Goal: Register for event/course

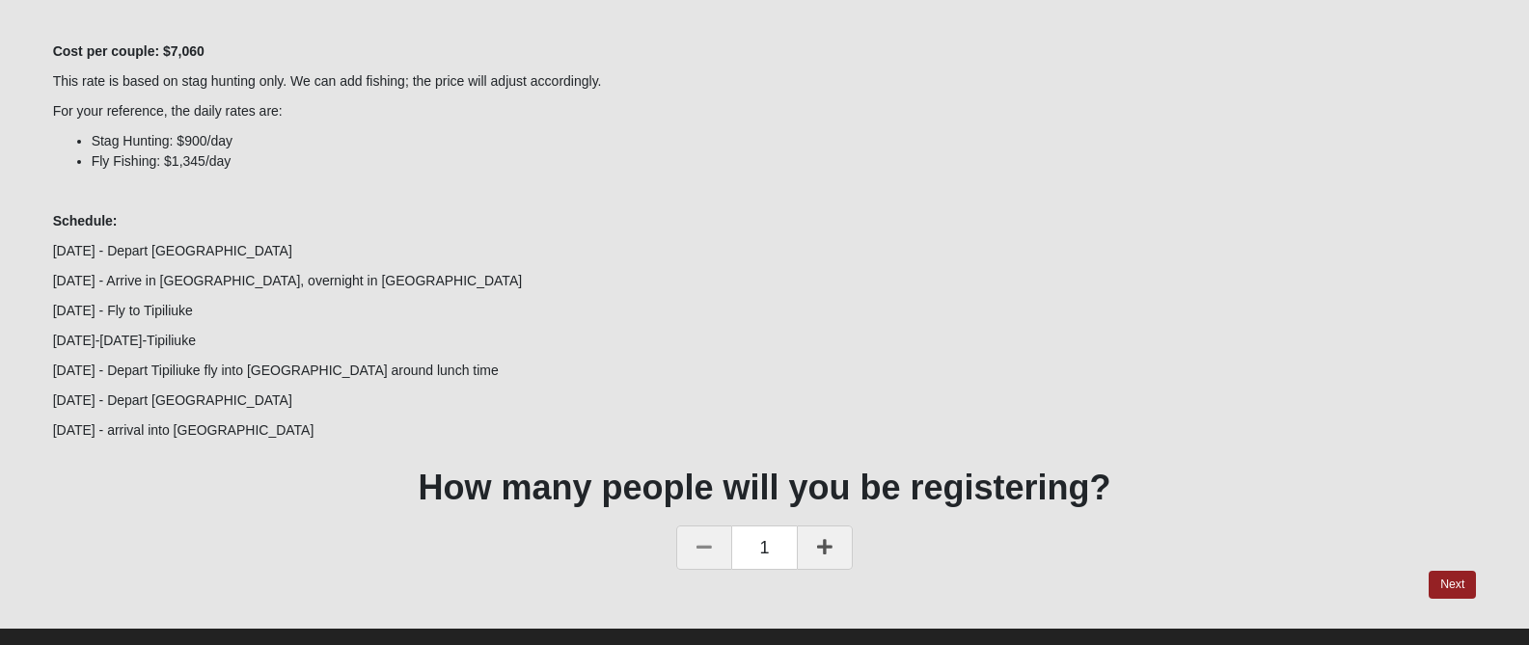
scroll to position [331, 0]
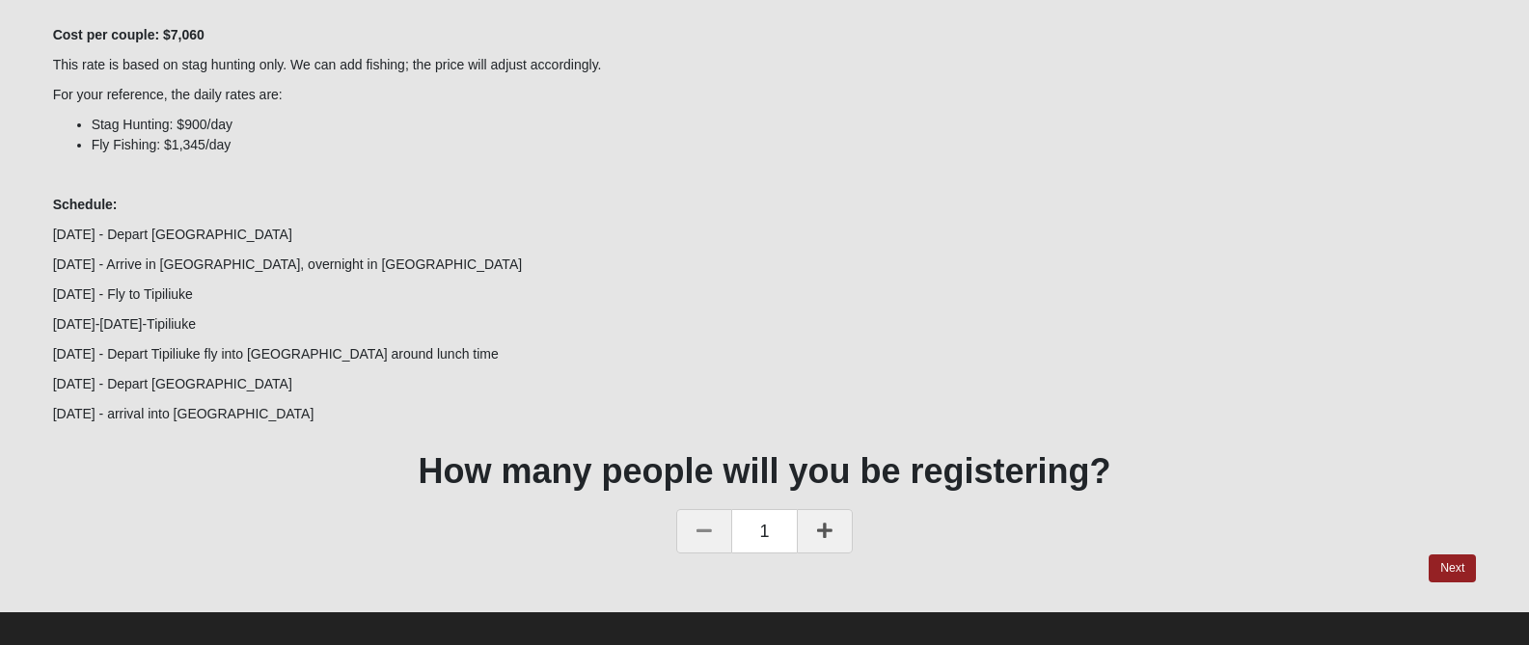
scroll to position [346, 0]
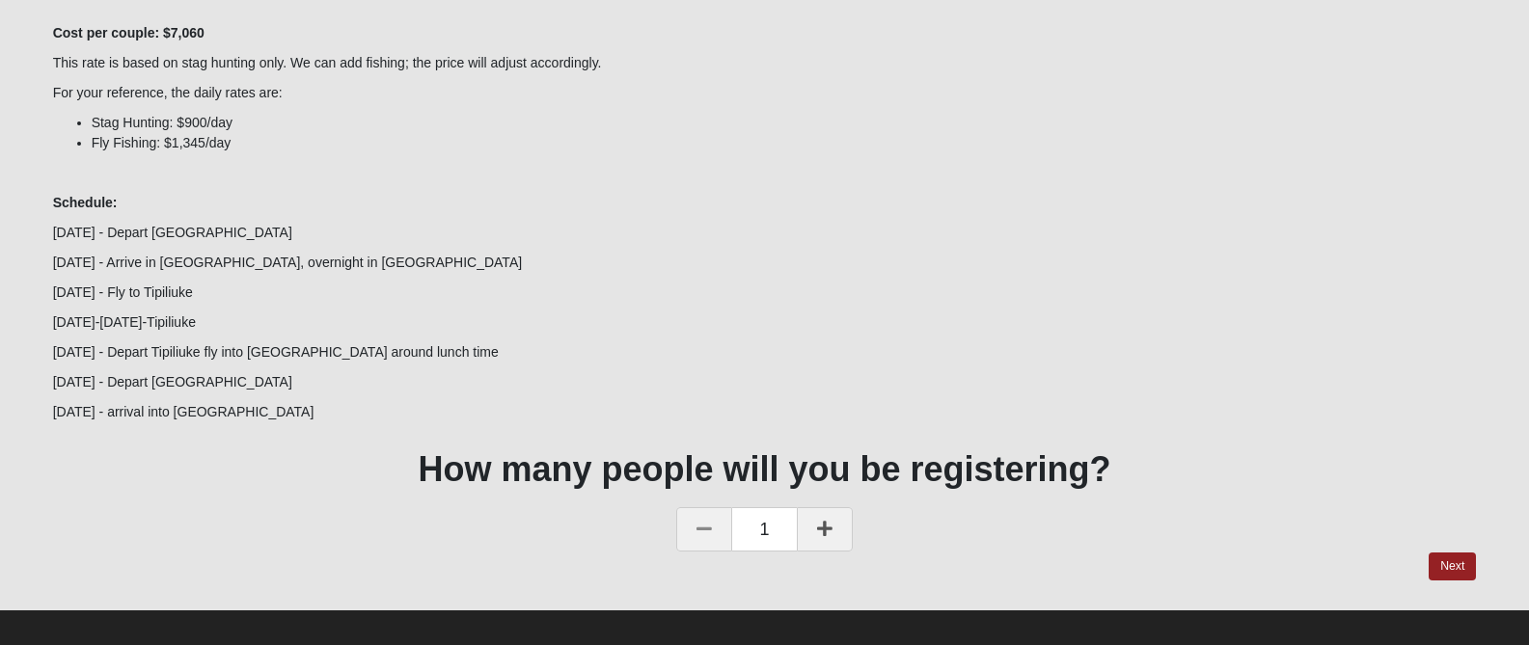
click at [824, 532] on icon at bounding box center [824, 528] width 15 height 17
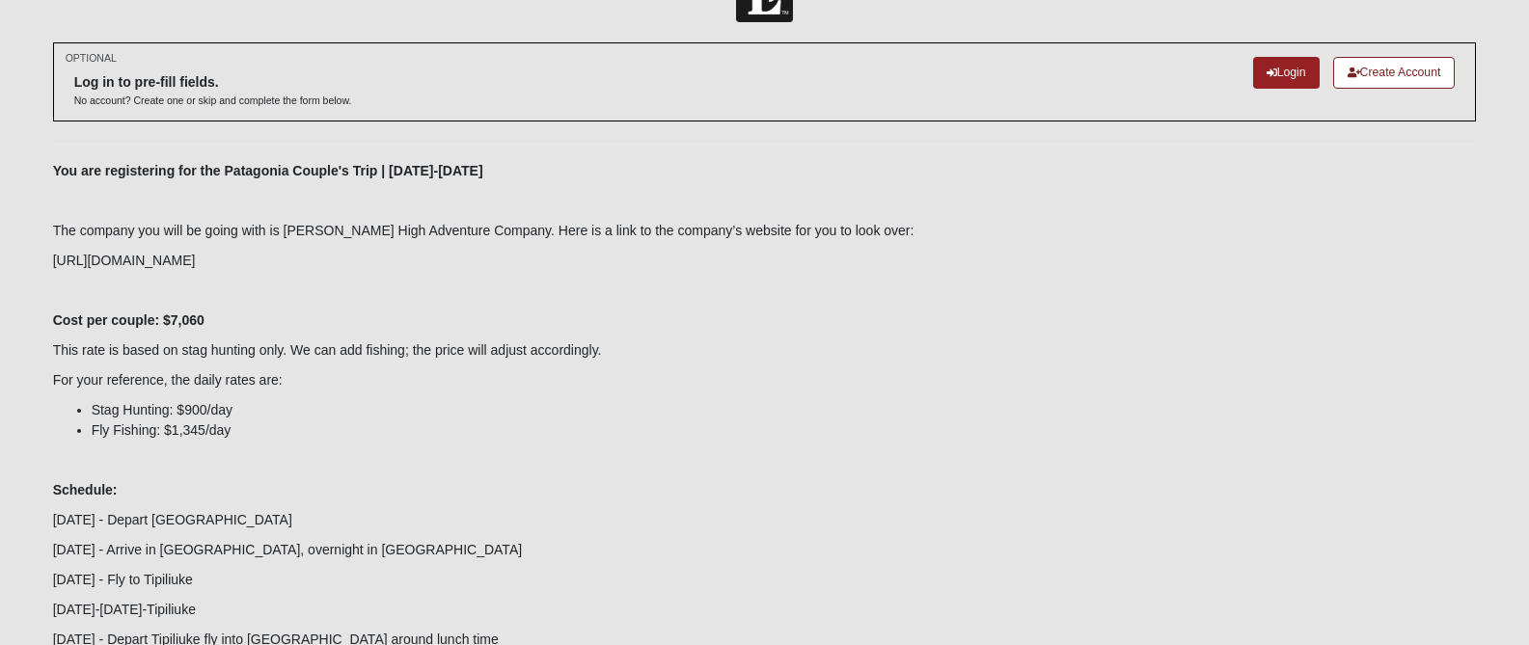
scroll to position [0, 0]
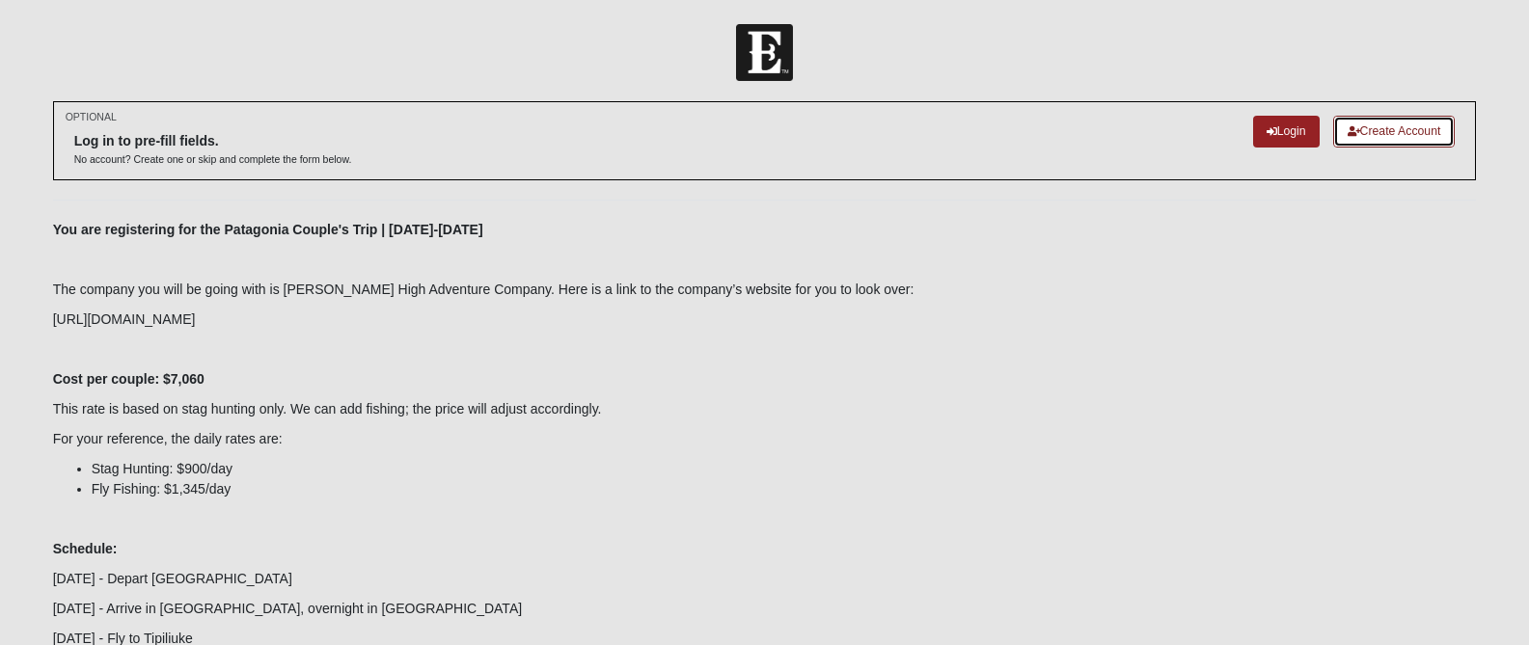
click at [1379, 131] on link "Create Account" at bounding box center [1394, 132] width 123 height 32
click at [1290, 128] on link "Login" at bounding box center [1286, 132] width 67 height 32
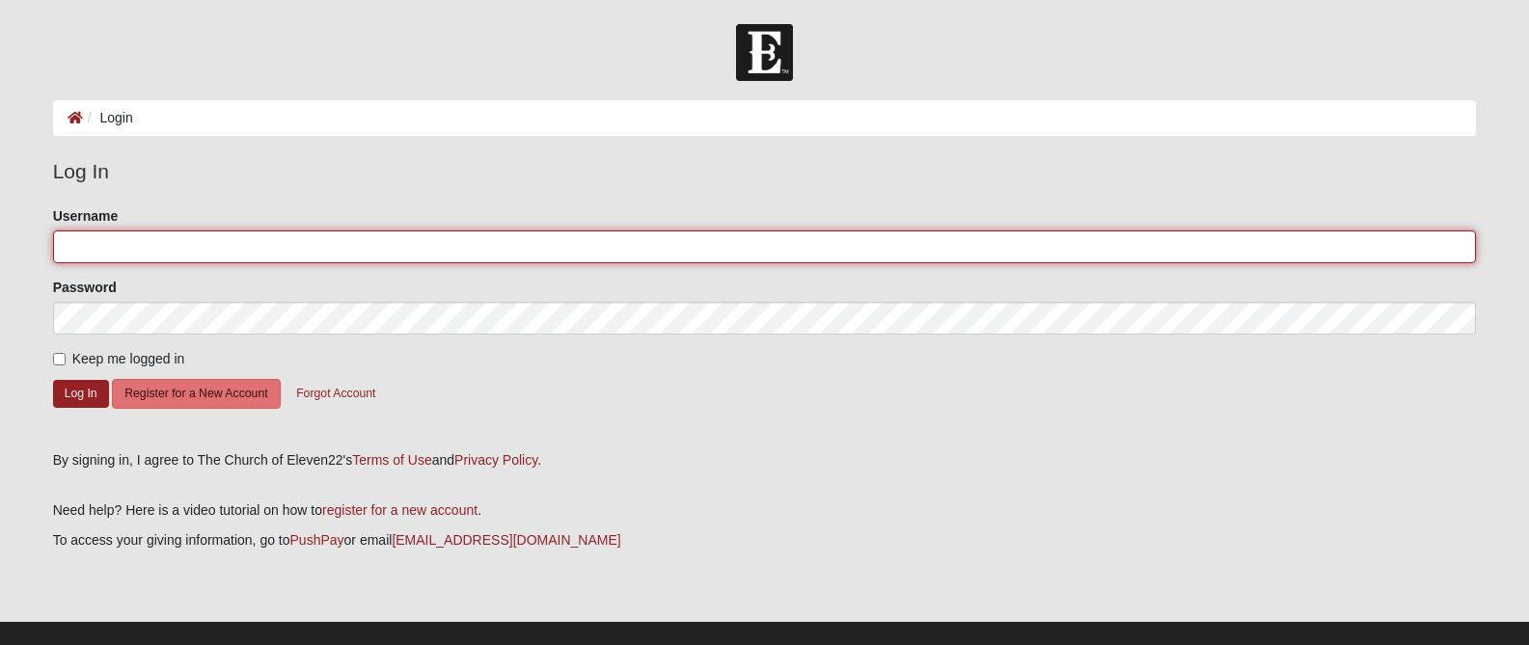
click at [73, 244] on input "Username" at bounding box center [765, 247] width 1424 height 33
type input "p.williams"
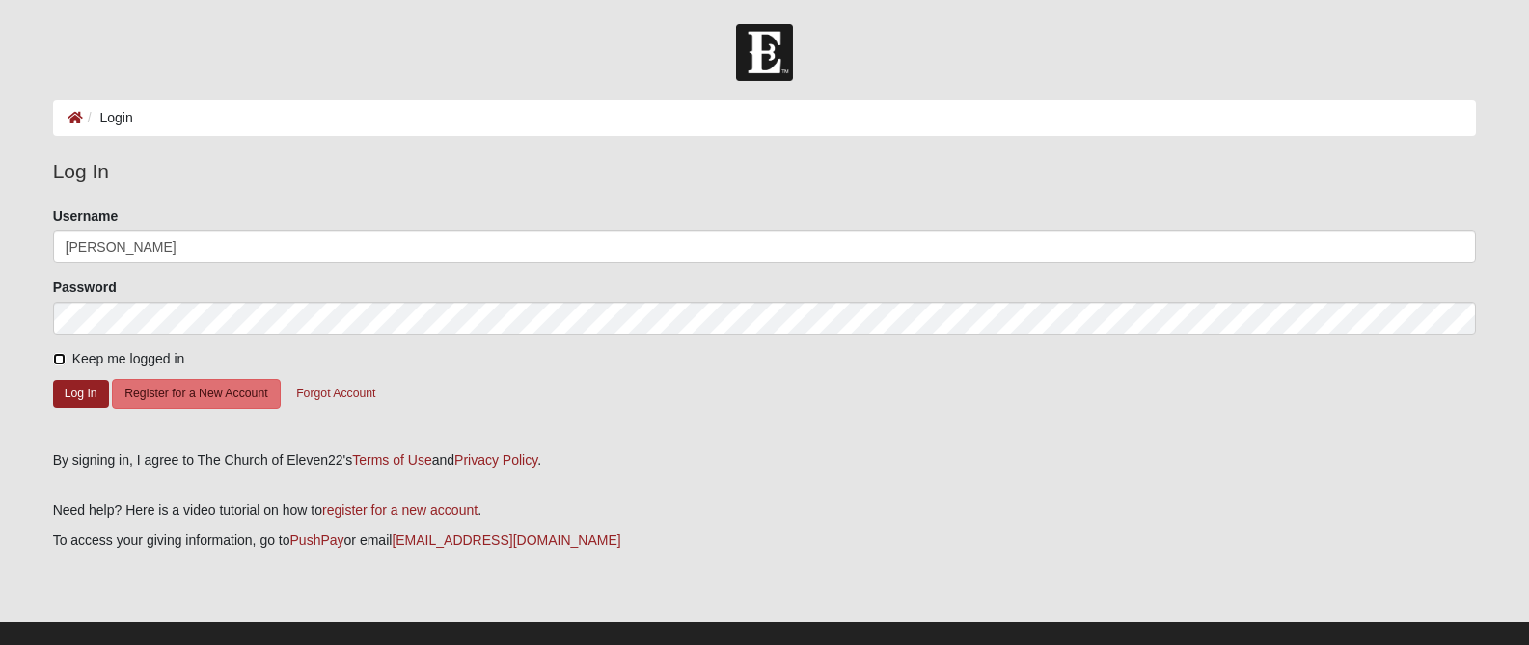
click at [57, 356] on input "Keep me logged in" at bounding box center [59, 359] width 13 height 13
checkbox input "true"
click at [77, 393] on button "Log In" at bounding box center [81, 394] width 56 height 28
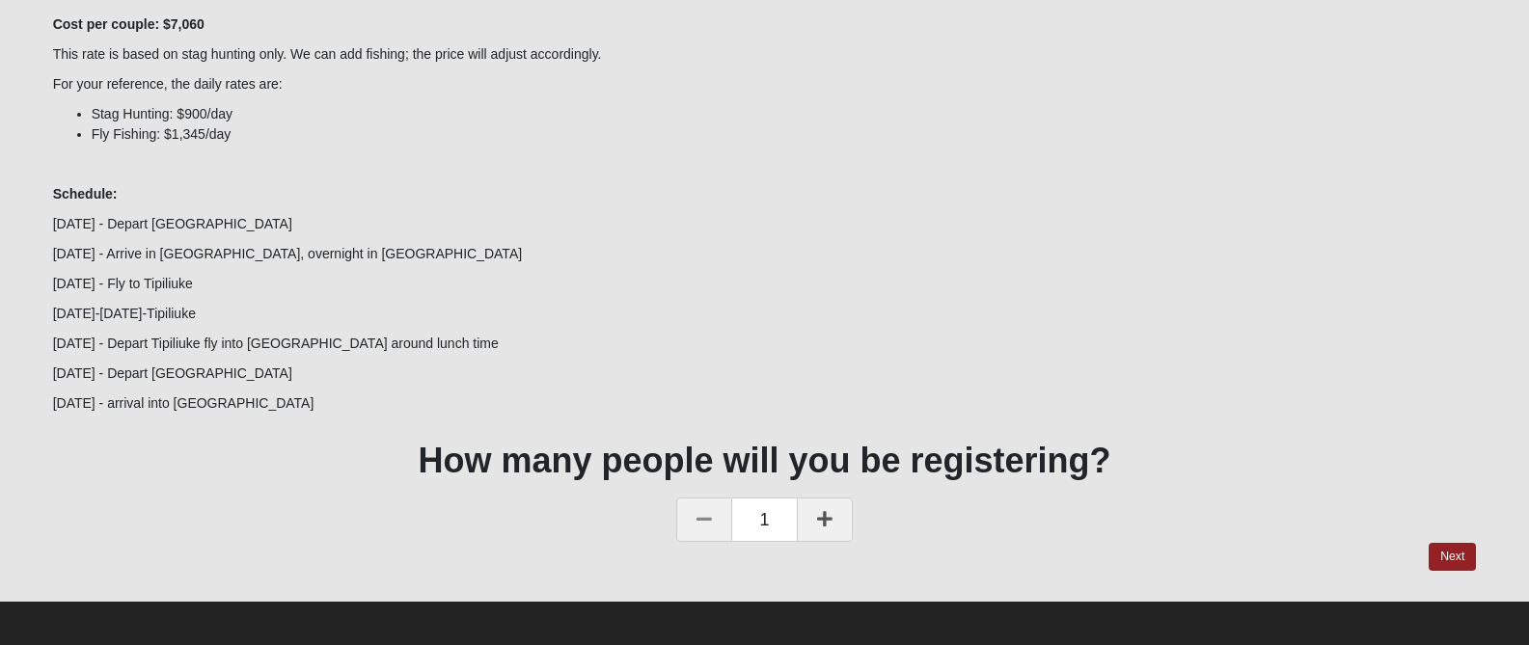
scroll to position [247, 0]
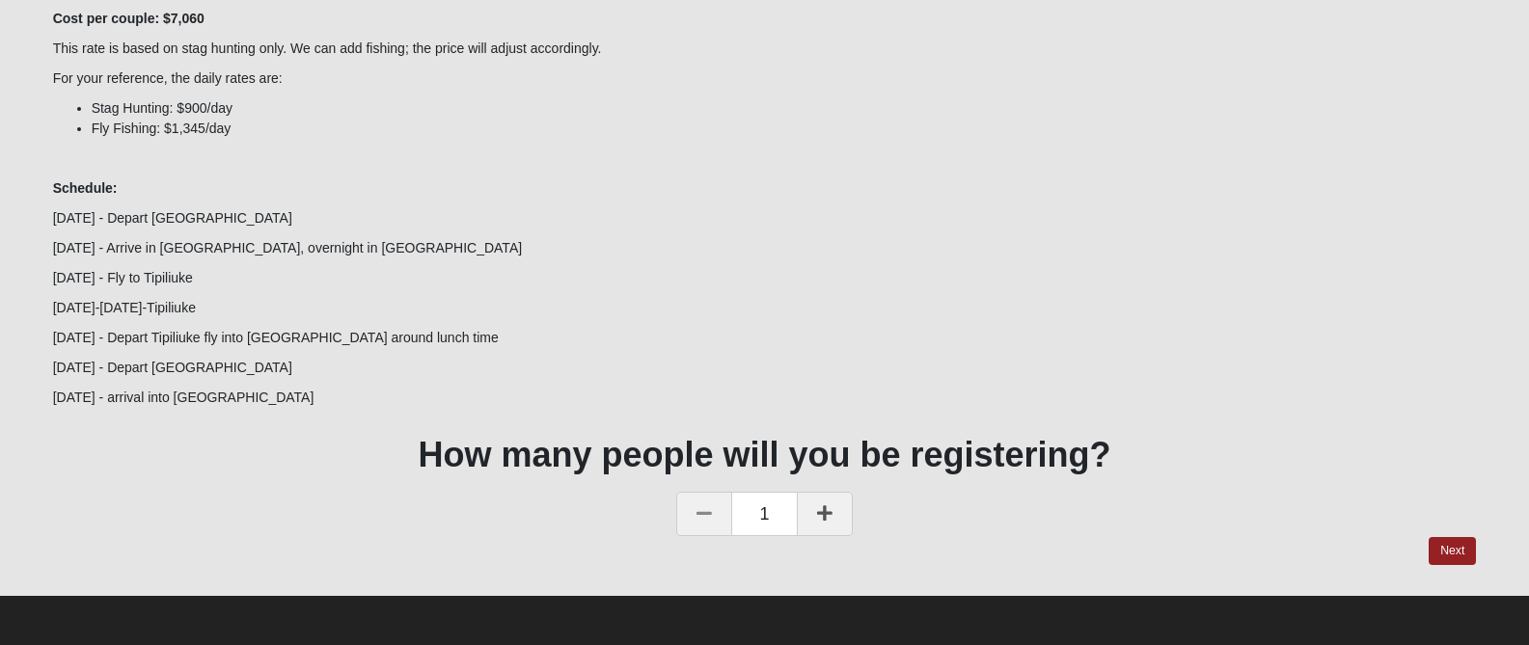
click at [823, 511] on icon at bounding box center [824, 513] width 15 height 17
click at [1446, 550] on link "Next" at bounding box center [1452, 551] width 47 height 28
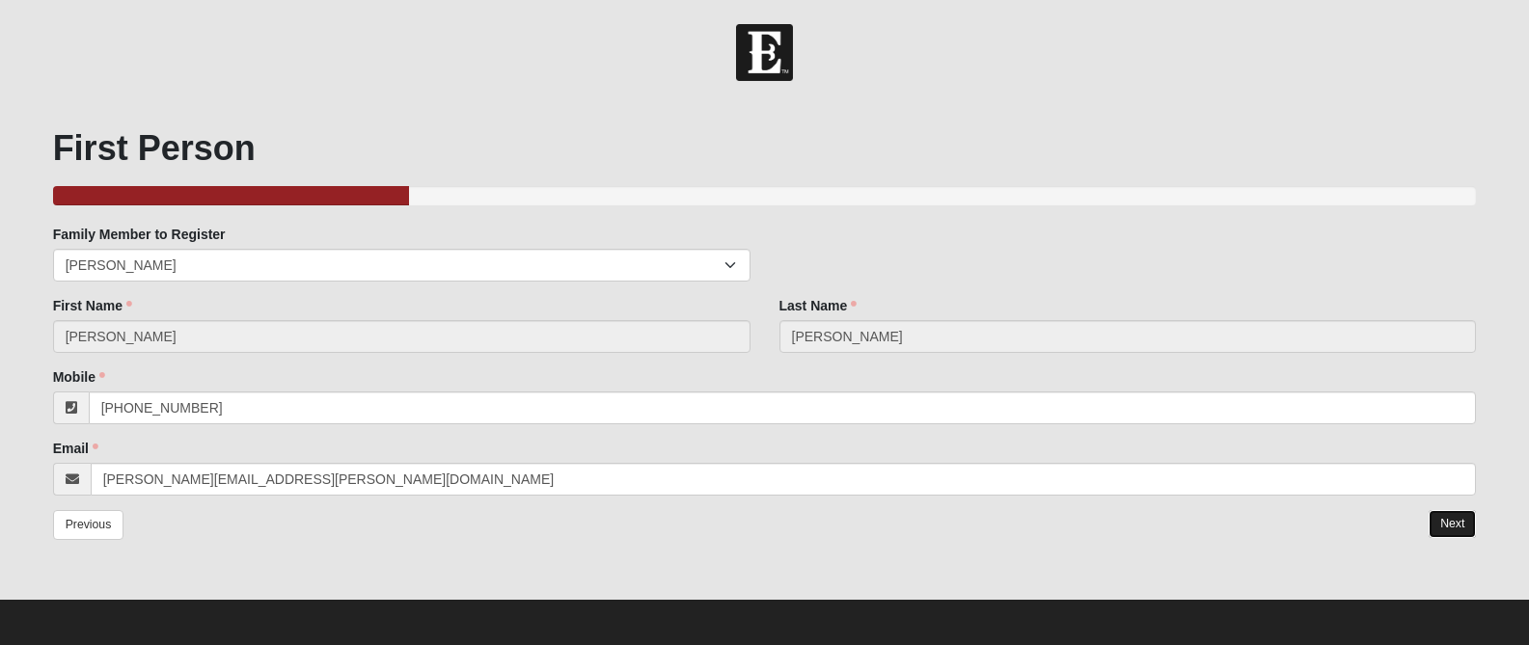
click at [1459, 524] on link "Next" at bounding box center [1452, 524] width 47 height 28
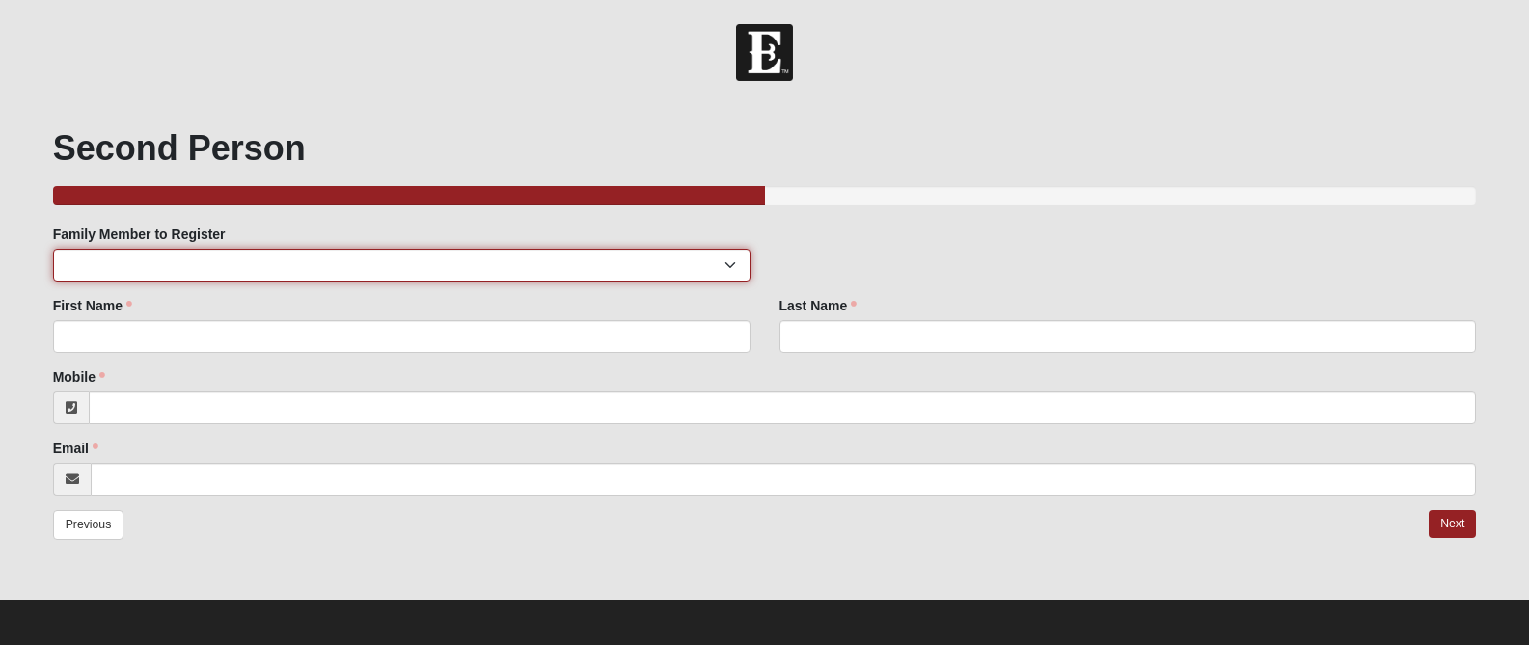
click at [261, 260] on select "[PERSON_NAME] [PERSON_NAME]" at bounding box center [401, 265] width 697 height 33
select select "8618"
click at [53, 249] on select "[PERSON_NAME] [PERSON_NAME]" at bounding box center [401, 265] width 697 height 33
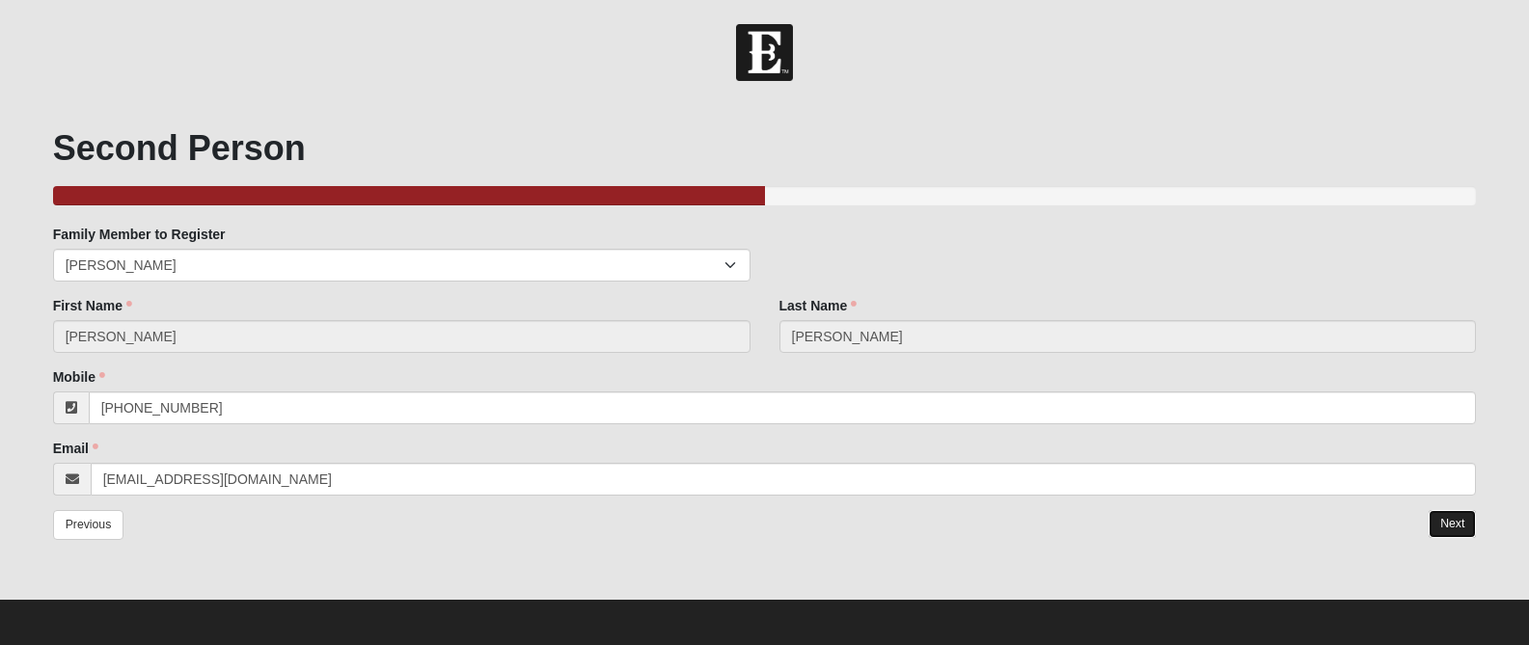
click at [1455, 521] on link "Next" at bounding box center [1452, 524] width 47 height 28
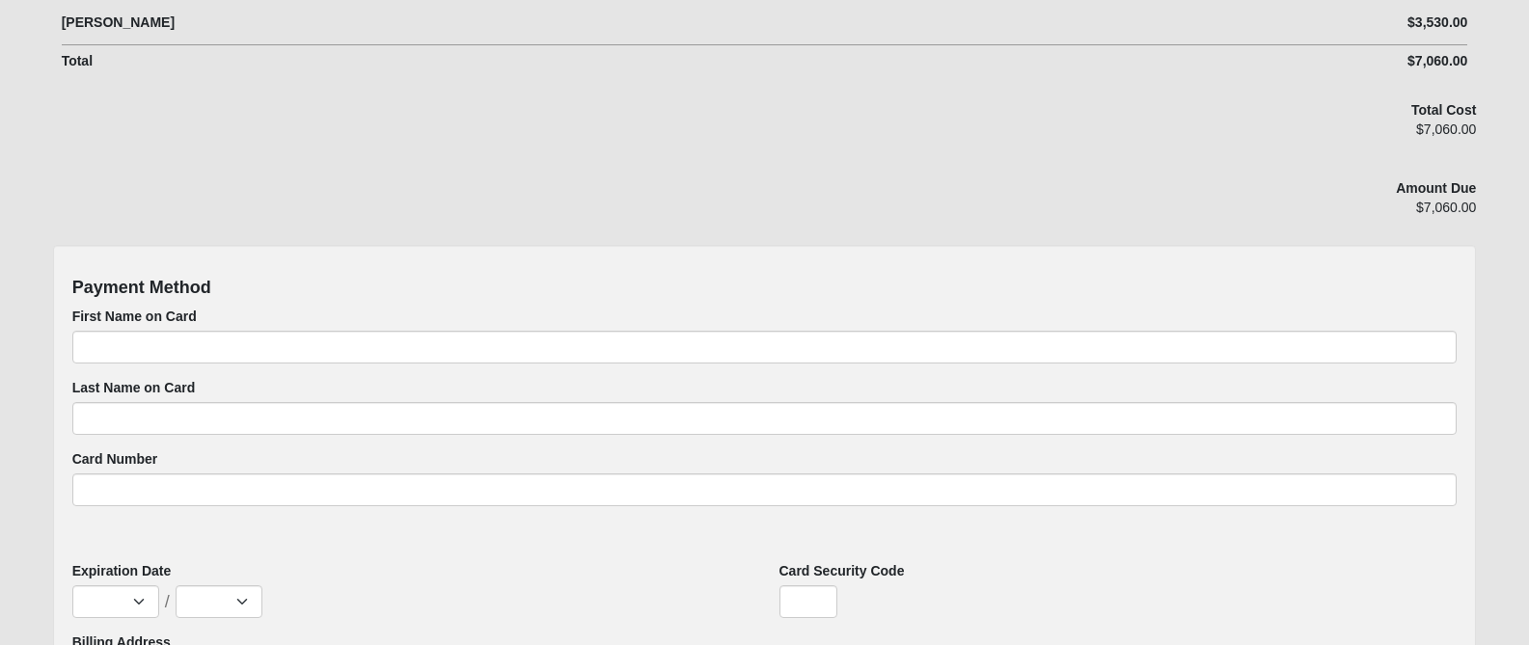
scroll to position [658, 0]
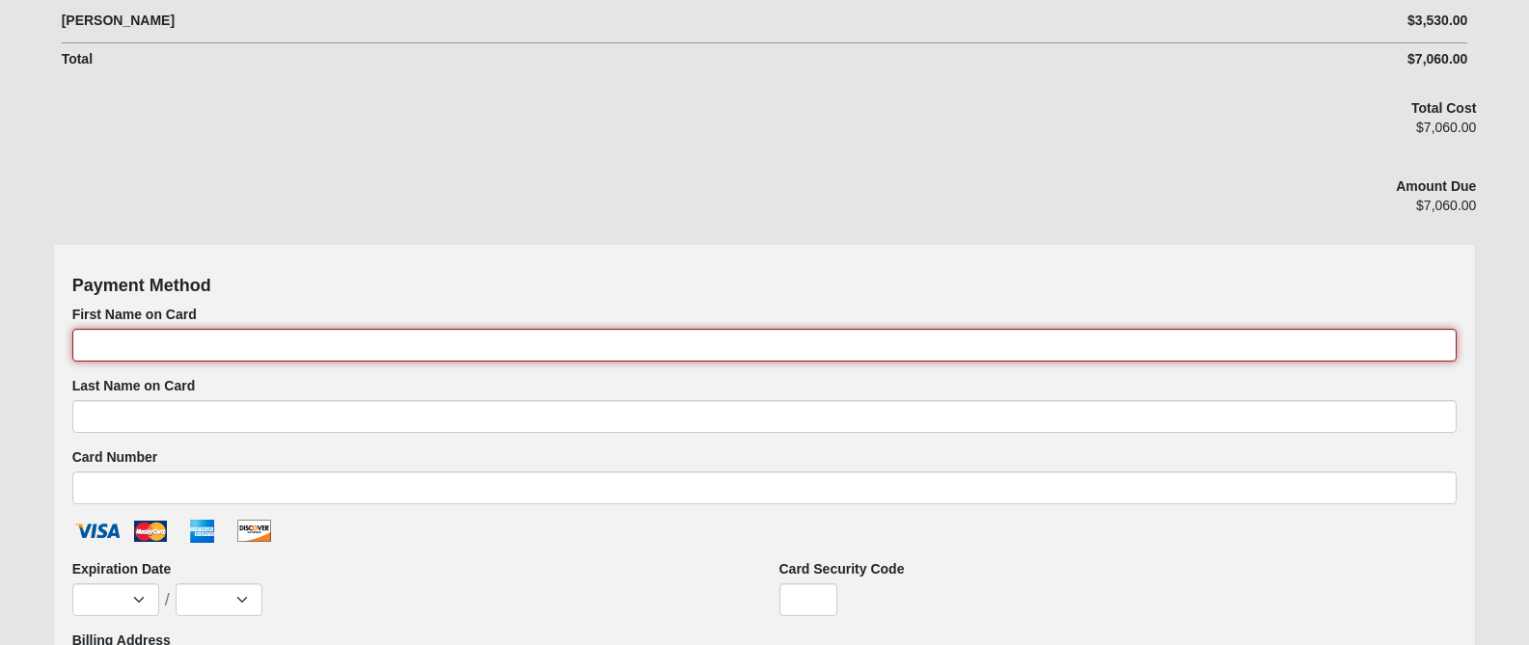
click at [126, 340] on input "First Name on Card" at bounding box center [764, 345] width 1385 height 33
type input "[PERSON_NAME]"
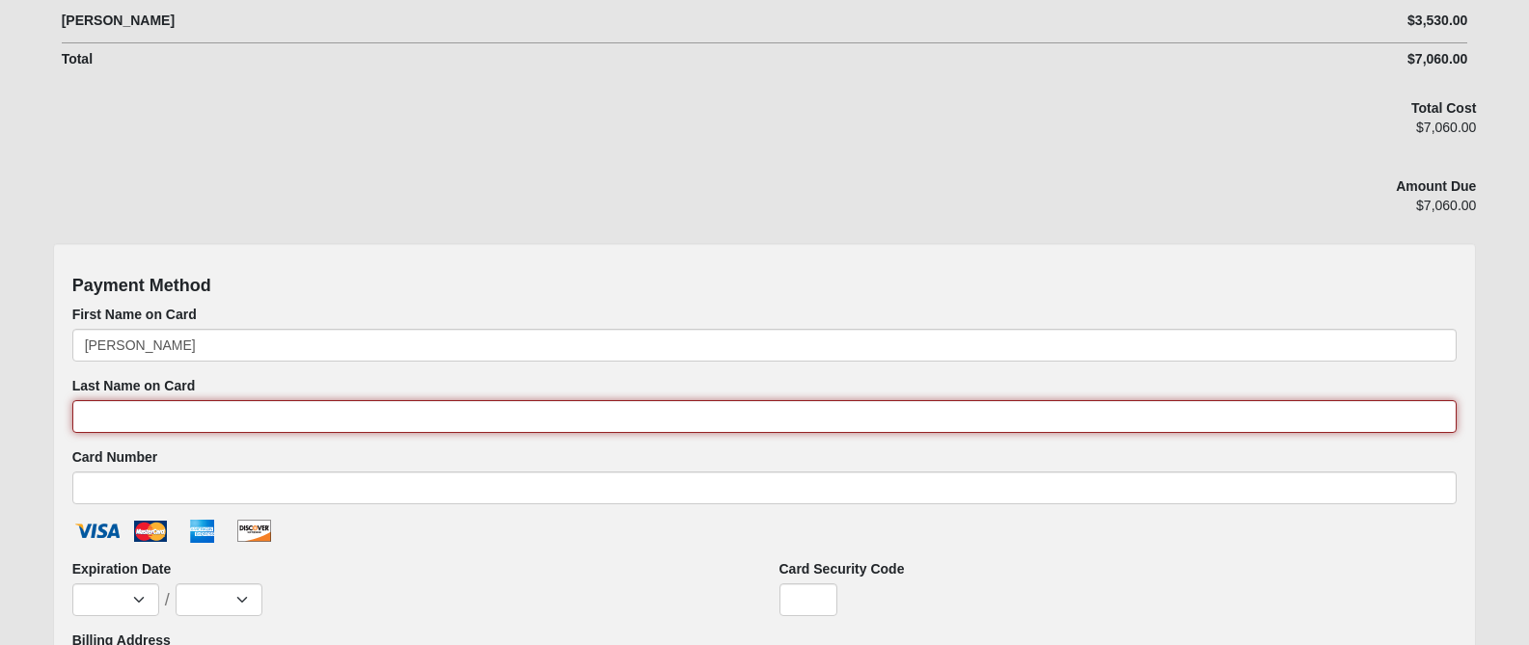
click at [109, 423] on input "Last Name on Card" at bounding box center [764, 416] width 1385 height 33
type input "[PERSON_NAME]"
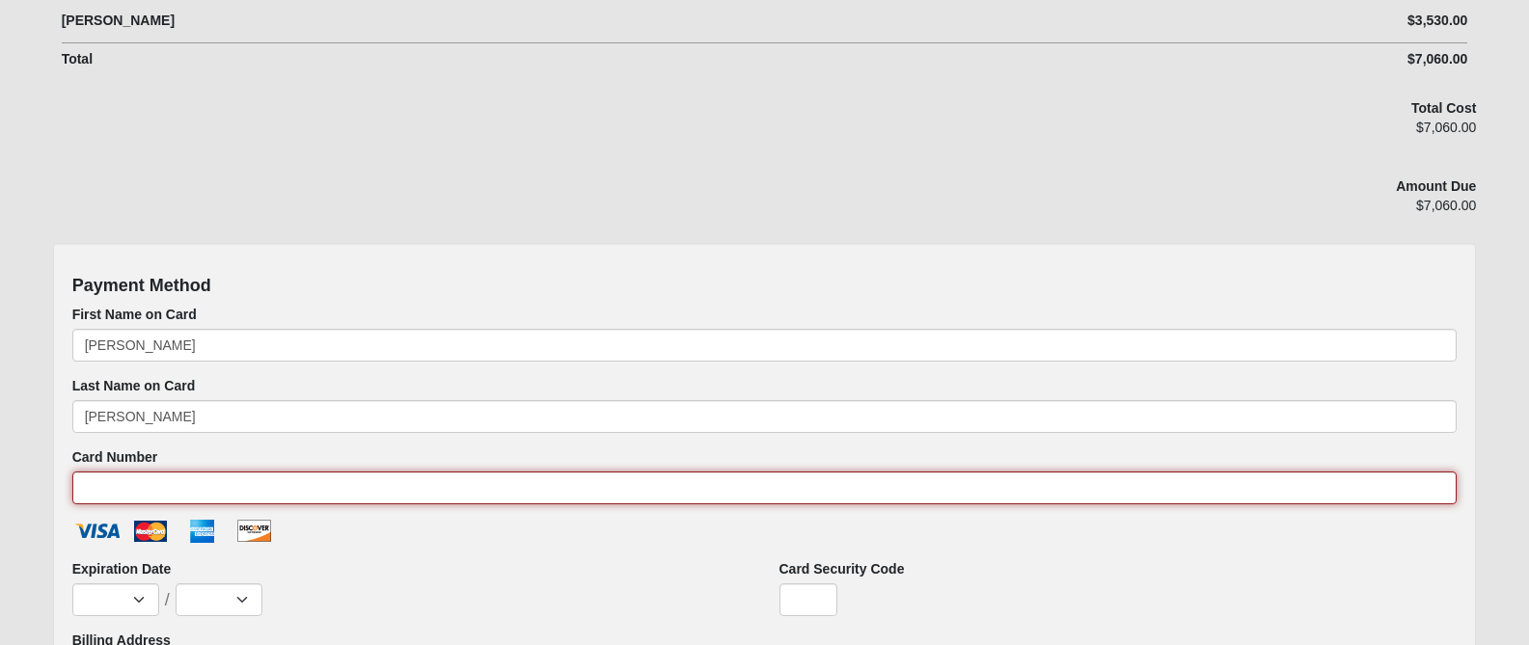
click at [105, 487] on input "Card Number" at bounding box center [764, 488] width 1385 height 33
type input "[CREDIT_CARD_NUMBER]"
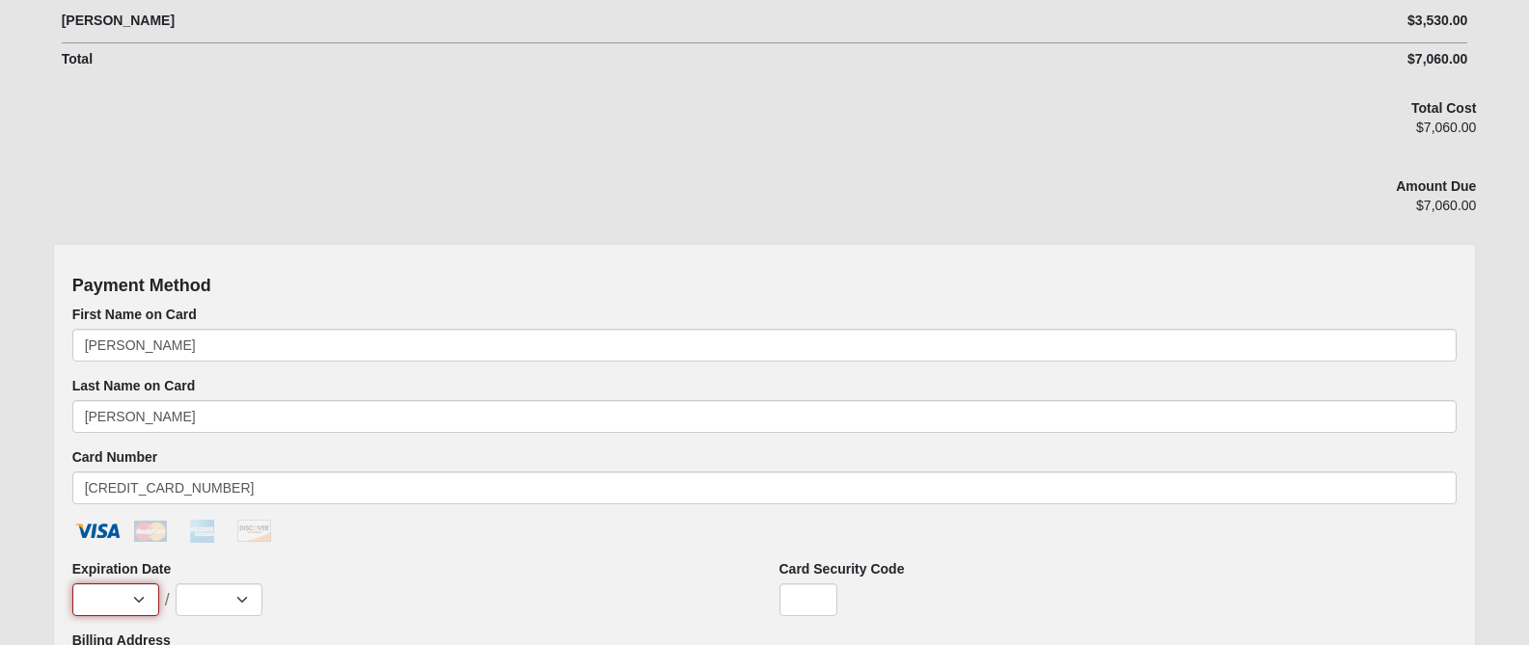
click at [139, 600] on select "Jan Feb Mar Apr May Jun [DATE] Aug Sep Oct Nov Dec" at bounding box center [115, 600] width 87 height 33
select select "10"
click at [72, 584] on select "Jan Feb Mar Apr May Jun [DATE] Aug Sep Oct Nov Dec" at bounding box center [115, 600] width 87 height 33
click at [240, 598] on select "2025 2026 2027 2028 2029 2030 2031 2032 2033 2034 2035 2036 2037 2038 2039 2040" at bounding box center [219, 600] width 87 height 33
select select "2029"
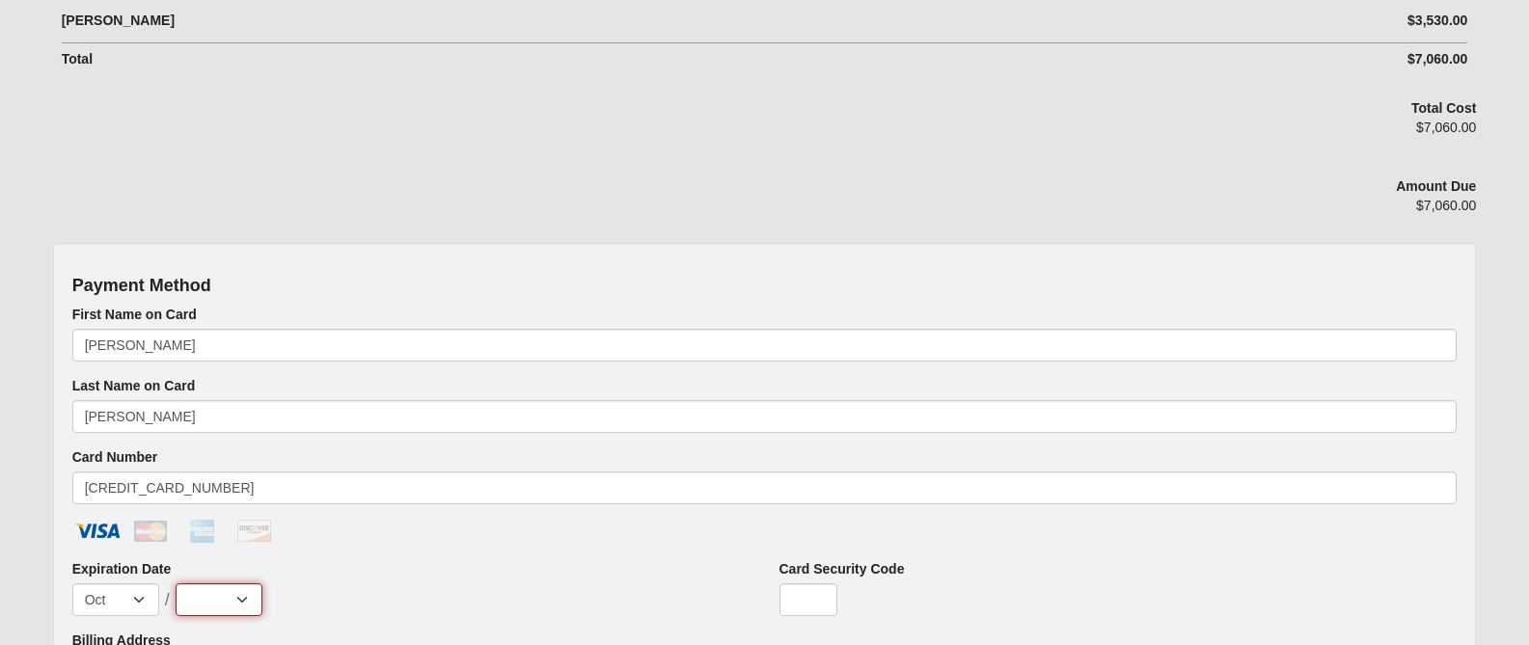
click at [176, 584] on select "2025 2026 2027 2028 2029 2030 2031 2032 2033 2034 2035 2036 2037 2038 2039 2040" at bounding box center [219, 600] width 87 height 33
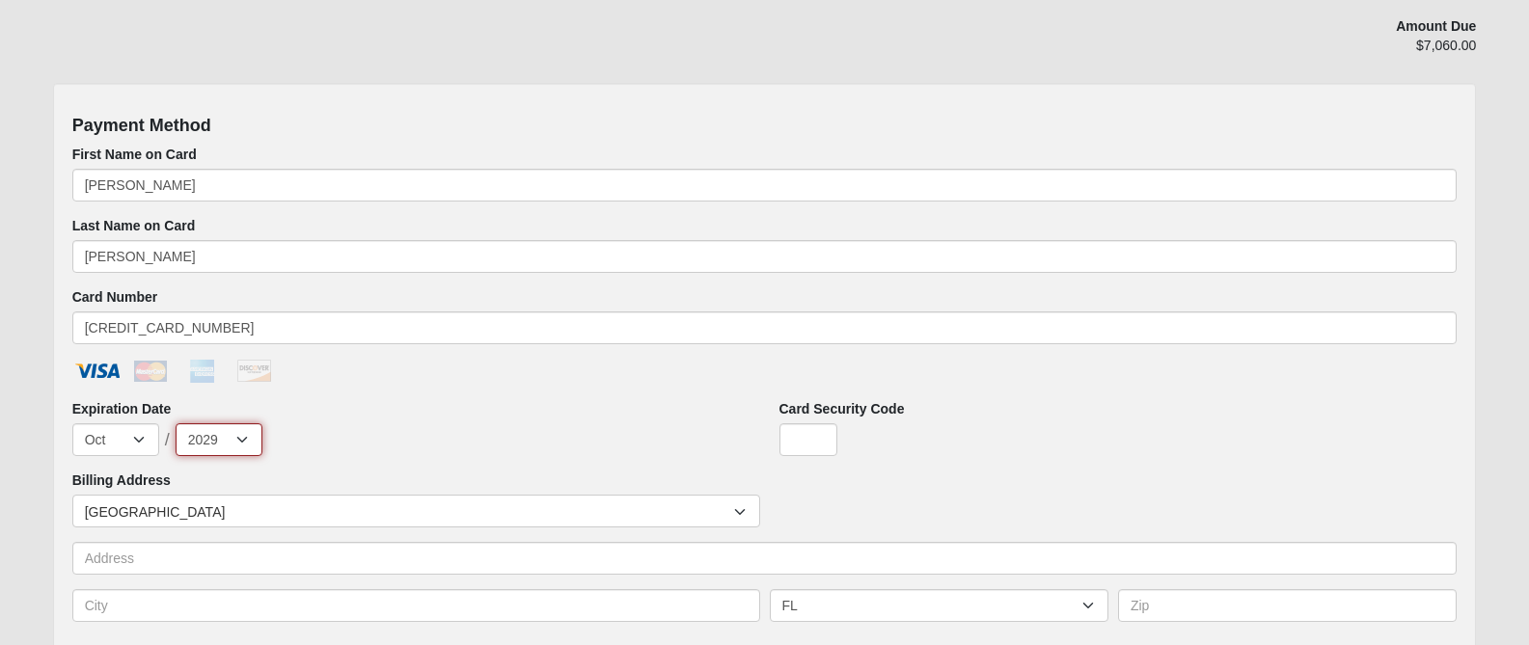
scroll to position [827, 0]
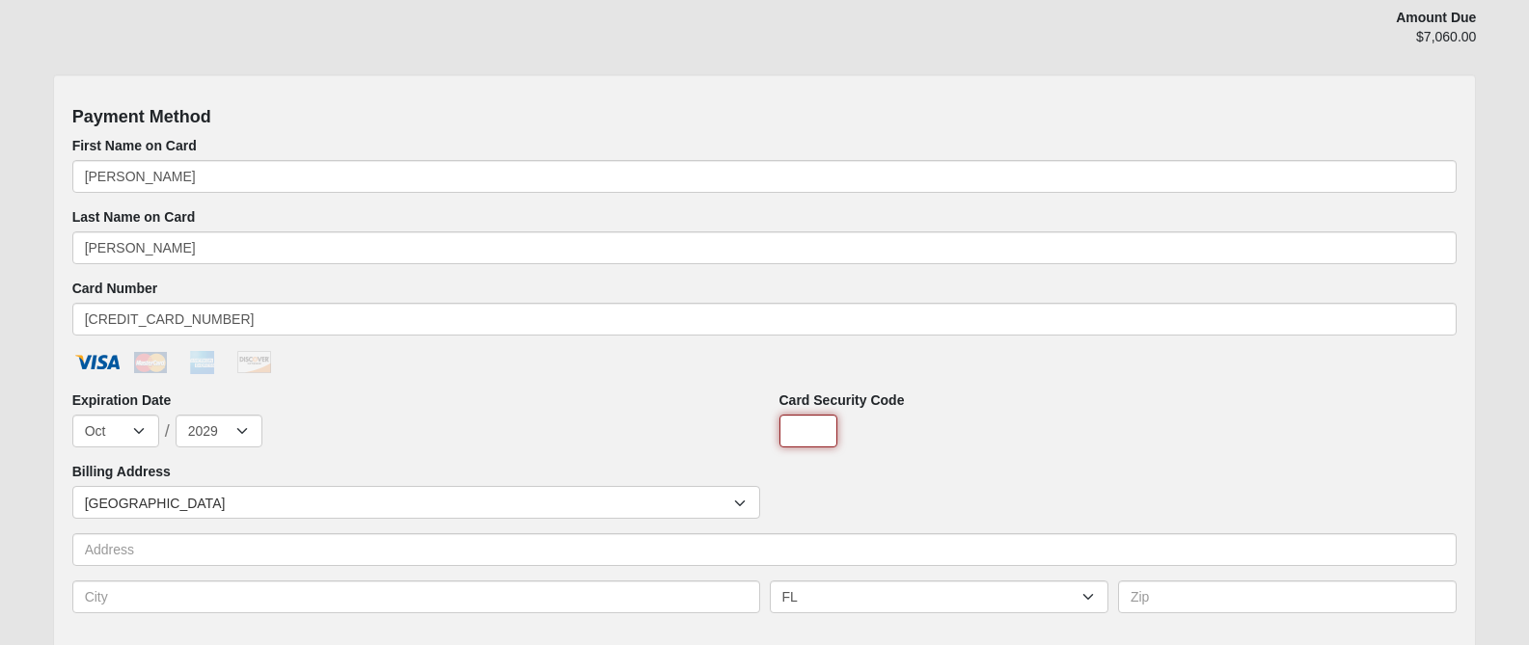
click at [805, 426] on input "Card Security Code" at bounding box center [808, 431] width 58 height 33
type input "274"
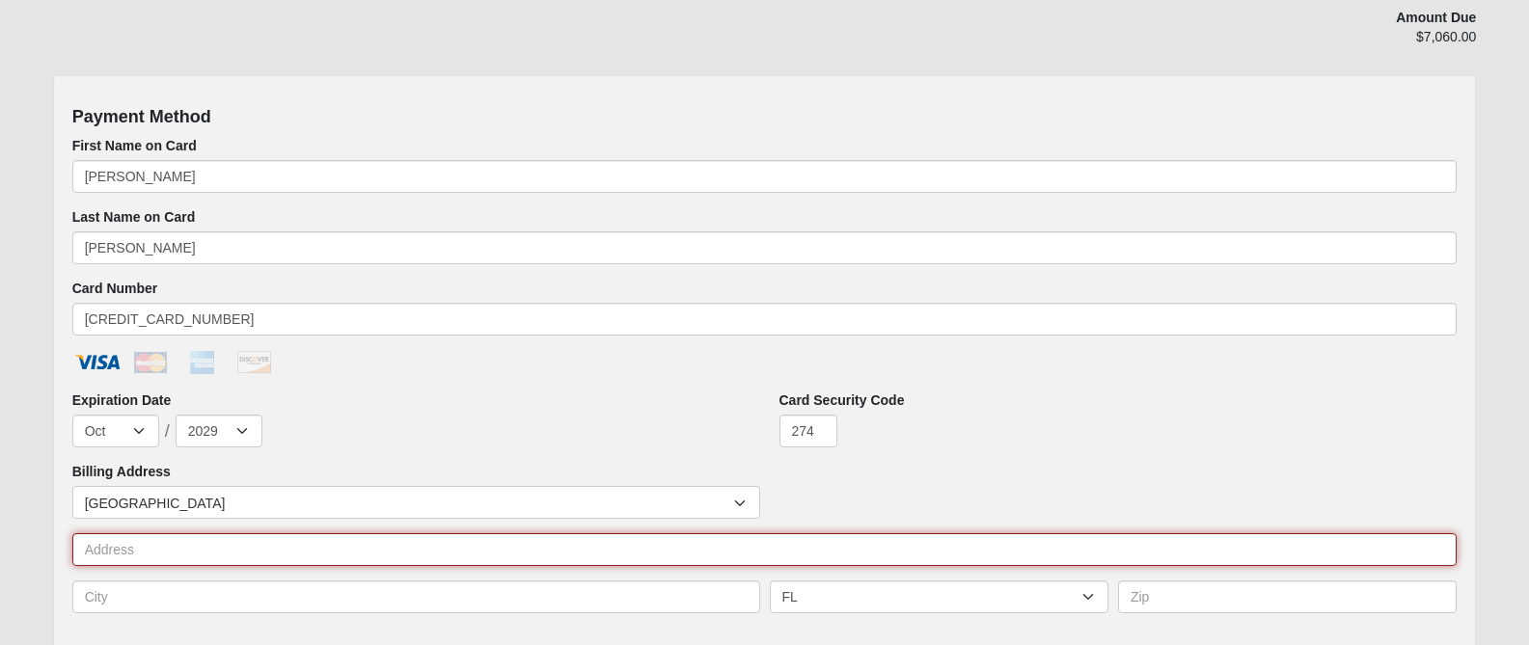
click at [178, 543] on input "text" at bounding box center [764, 549] width 1385 height 33
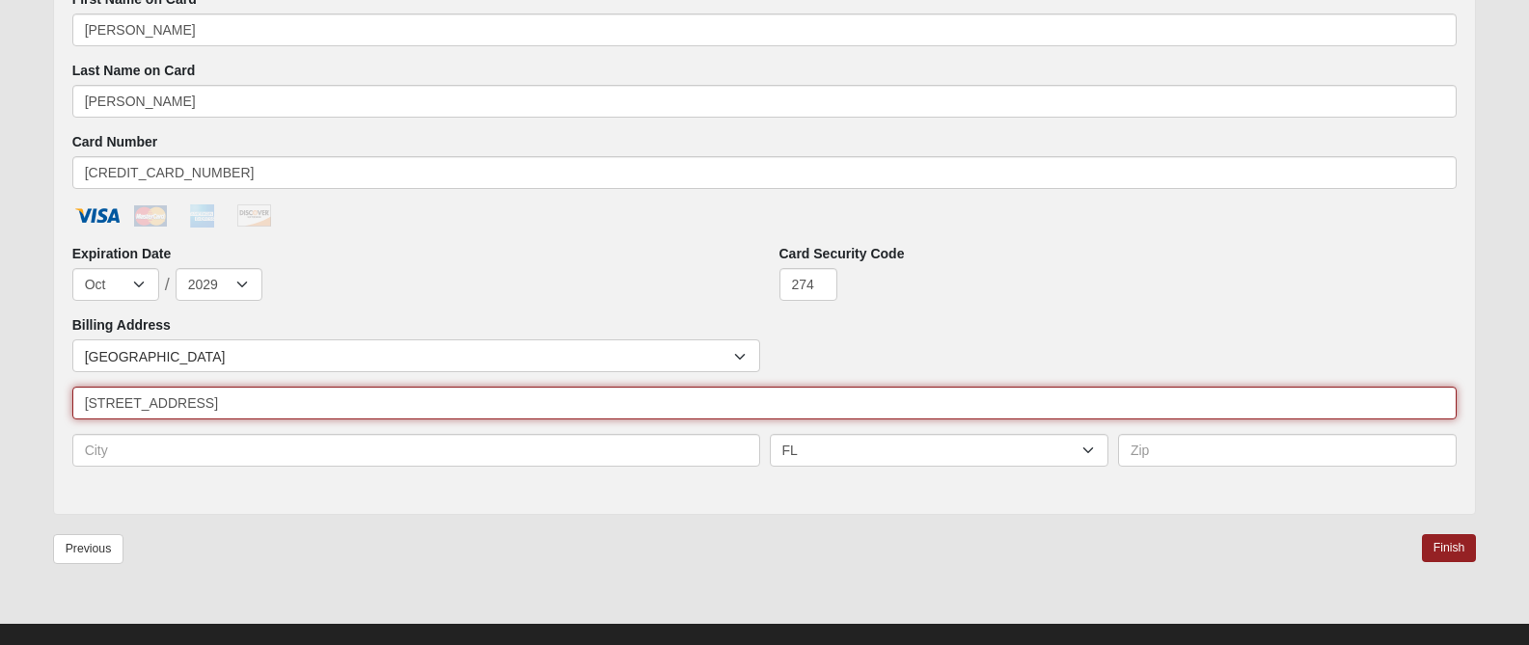
scroll to position [972, 0]
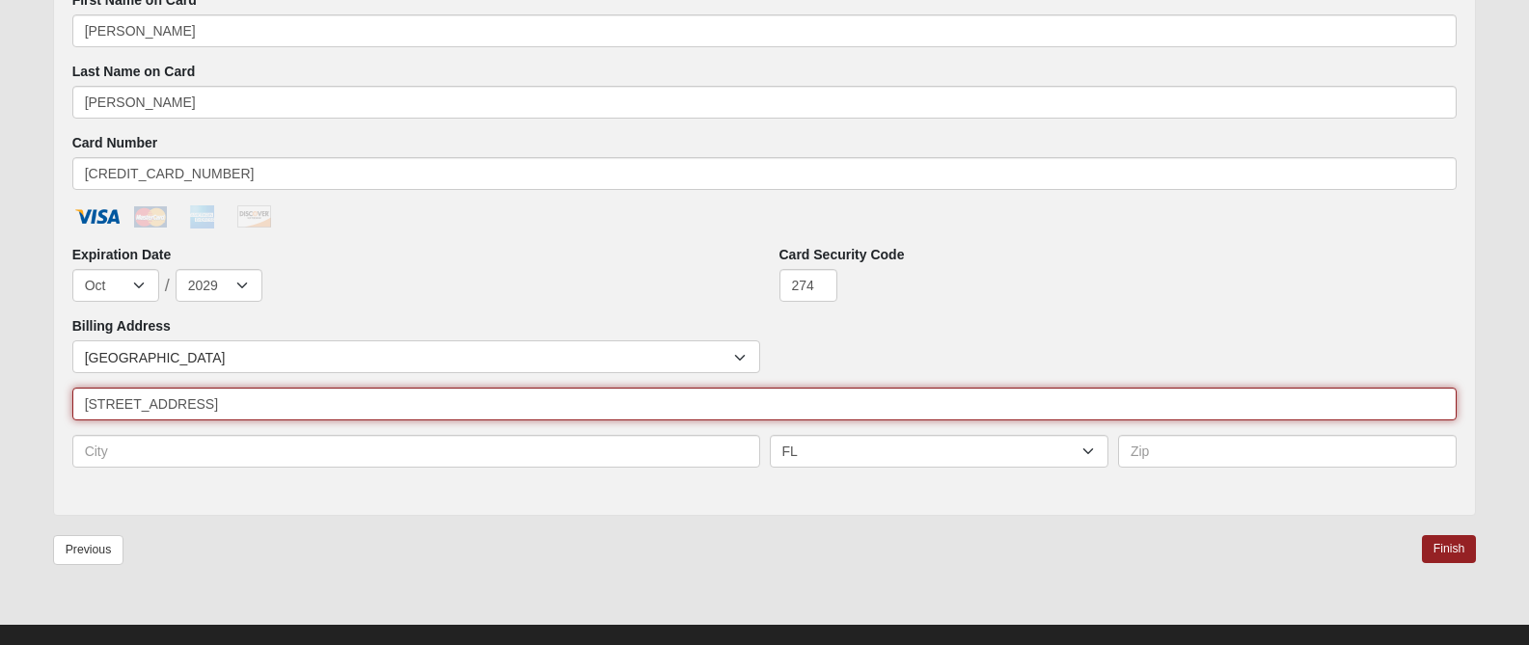
type input "[STREET_ADDRESS]"
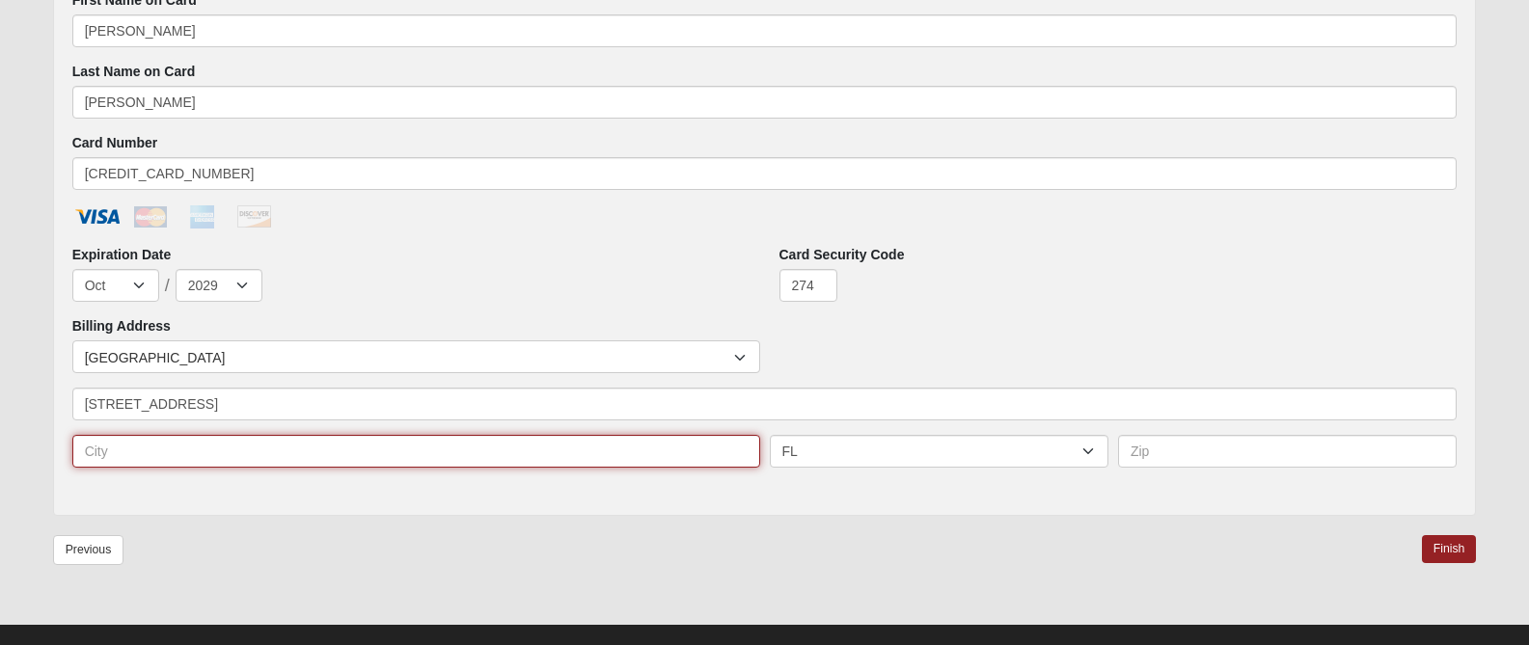
click at [136, 445] on input "text" at bounding box center [416, 451] width 688 height 33
type input "[GEOGRAPHIC_DATA]"
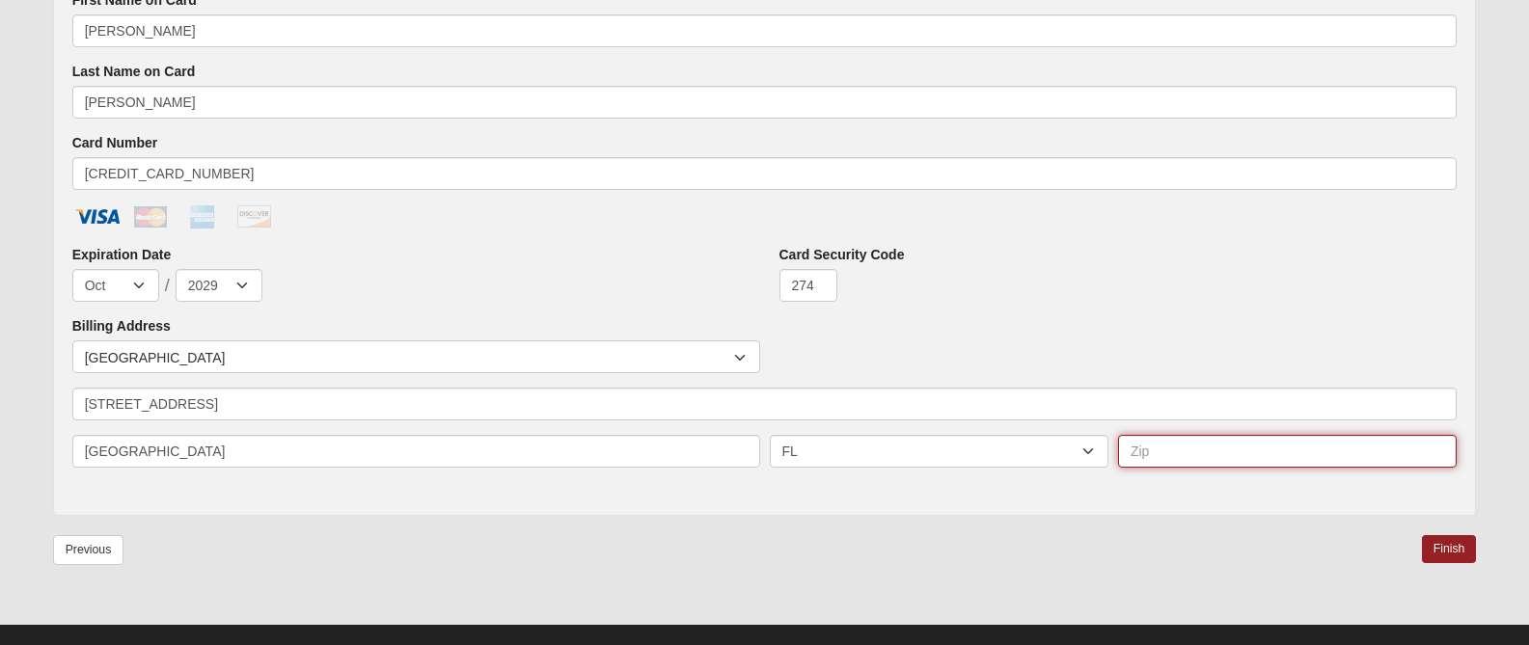
click at [1175, 460] on input "text" at bounding box center [1287, 451] width 339 height 33
type input "32250"
click at [1440, 547] on link "Finish" at bounding box center [1449, 549] width 55 height 28
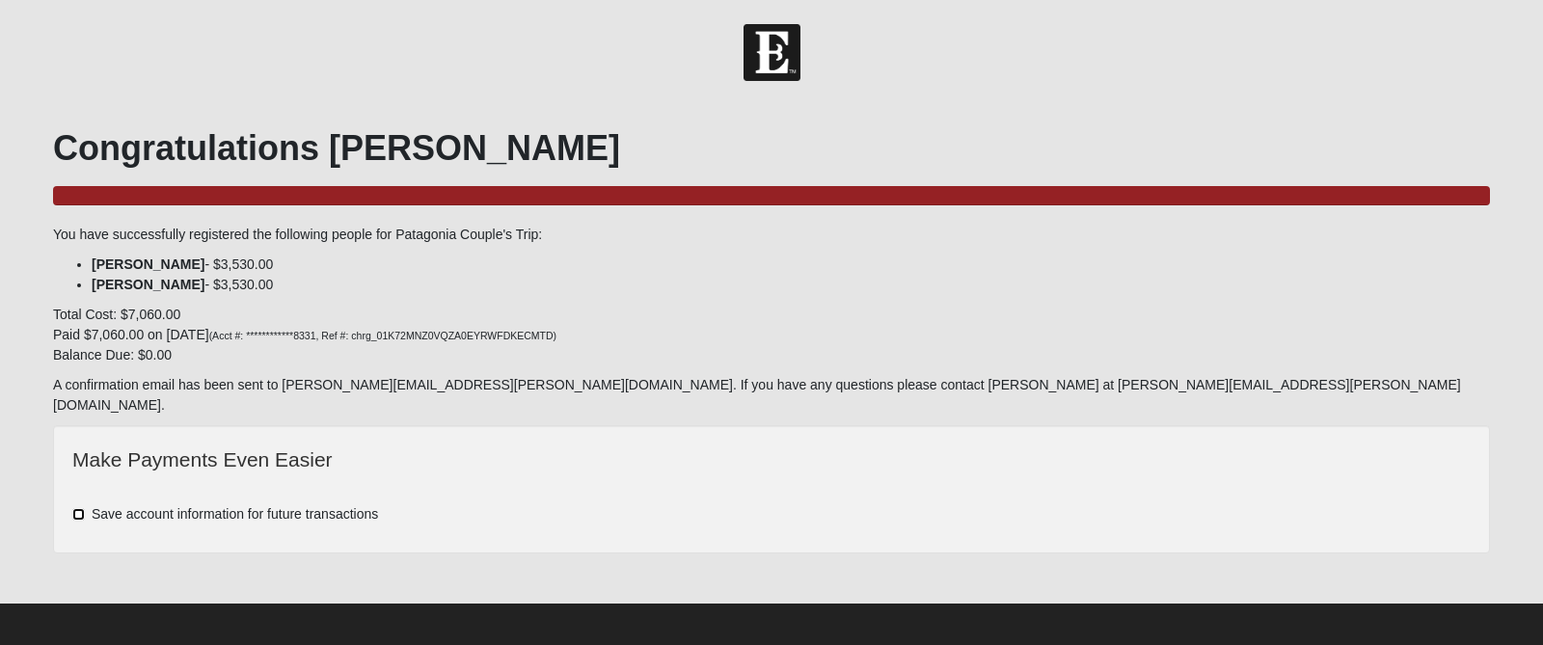
click at [77, 508] on input "Save account information for future transactions" at bounding box center [78, 514] width 13 height 13
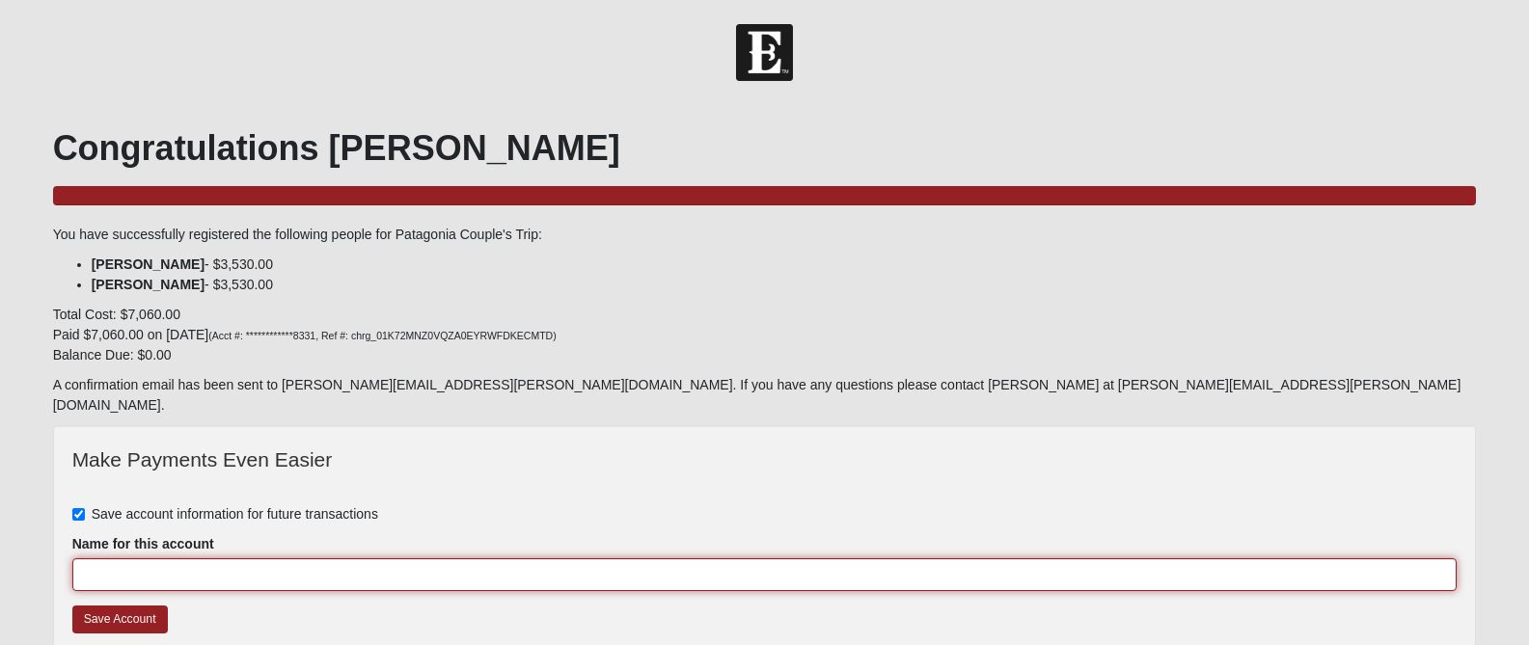
click at [106, 559] on input "Name for this account" at bounding box center [764, 575] width 1385 height 33
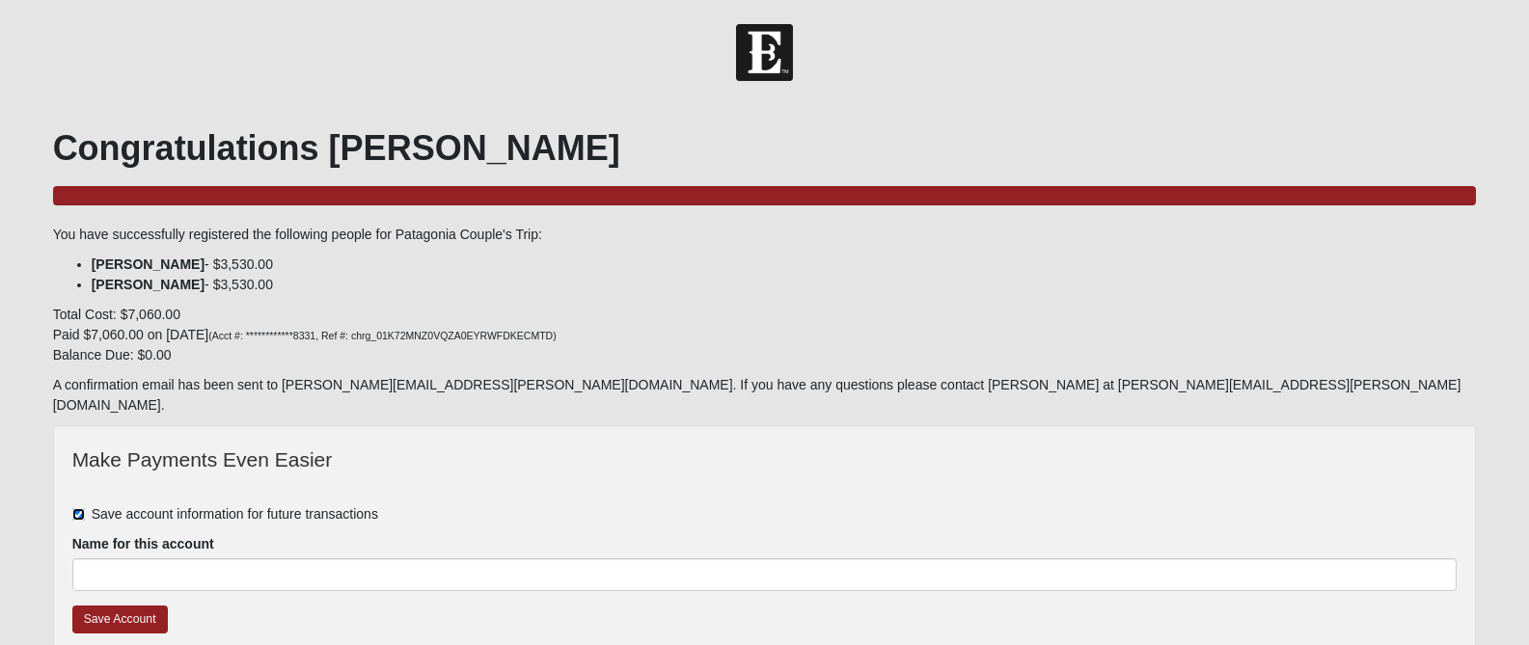
click at [77, 508] on input "Save account information for future transactions" at bounding box center [78, 514] width 13 height 13
checkbox input "false"
